Goal: Information Seeking & Learning: Learn about a topic

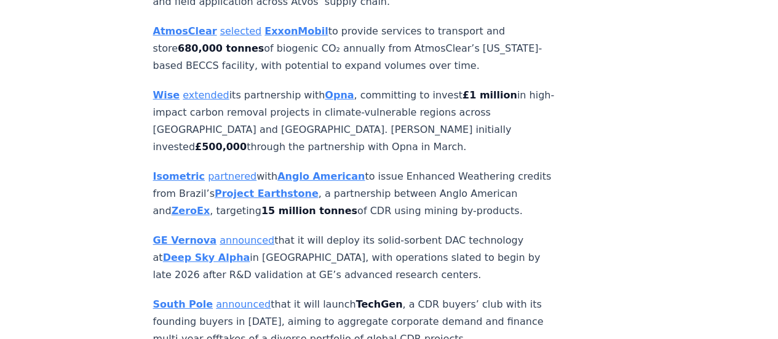
scroll to position [1721, 0]
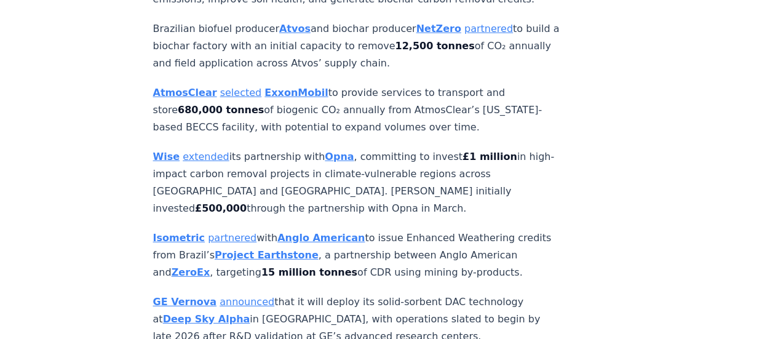
click at [296, 34] on strong "Atvos" at bounding box center [294, 29] width 31 height 12
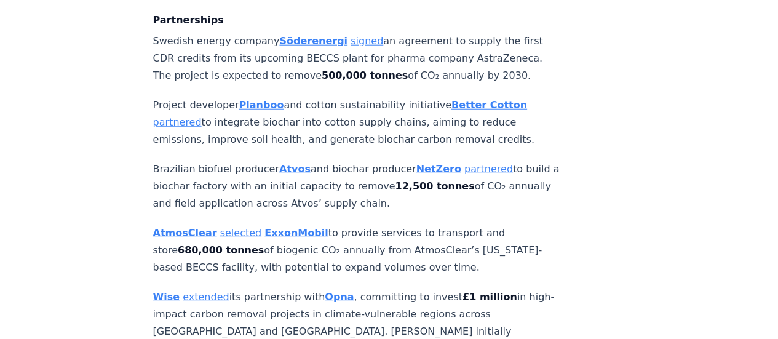
scroll to position [1642, 0]
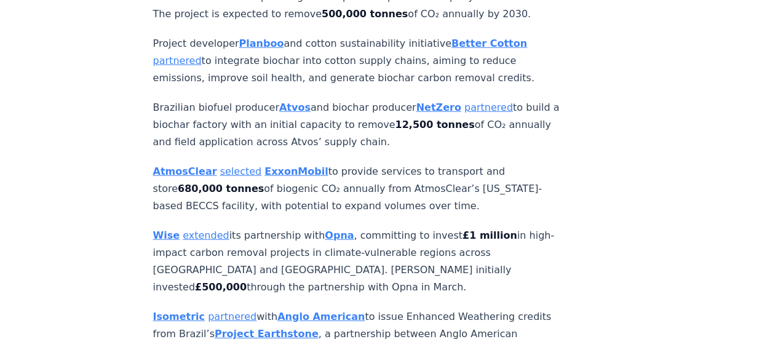
click at [464, 113] on link "partnered" at bounding box center [488, 107] width 49 height 12
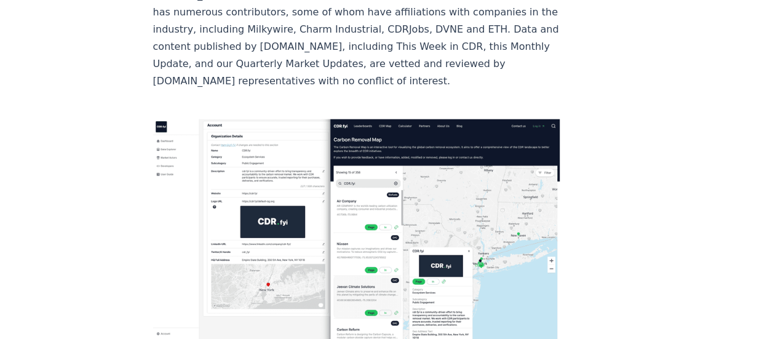
scroll to position [8482, 0]
